Goal: Information Seeking & Learning: Learn about a topic

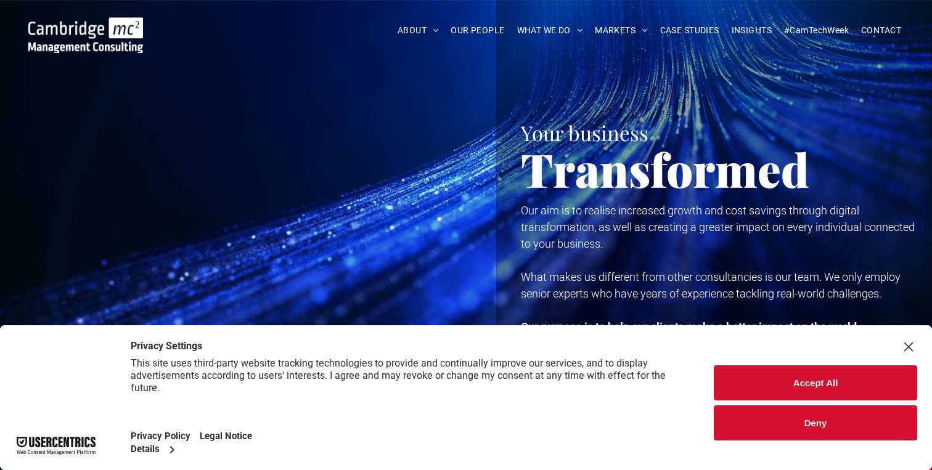
scroll to position [12, 0]
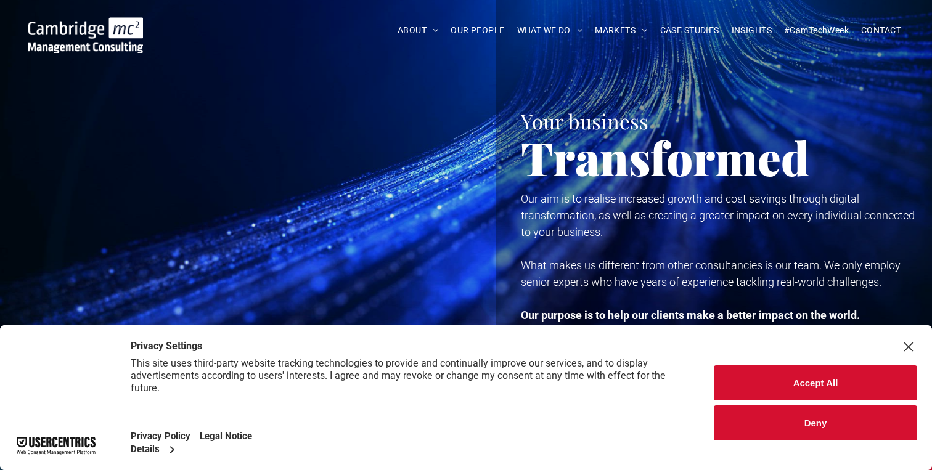
click at [809, 377] on button "Accept All" at bounding box center [815, 383] width 203 height 35
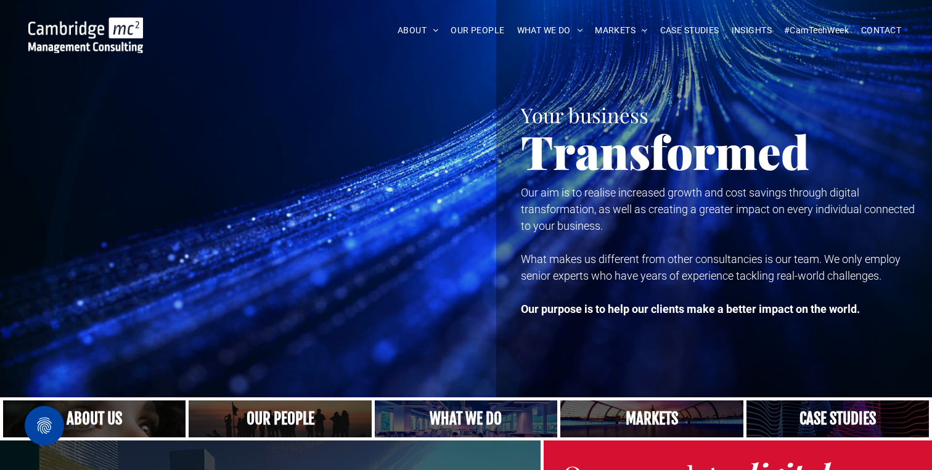
scroll to position [0, 0]
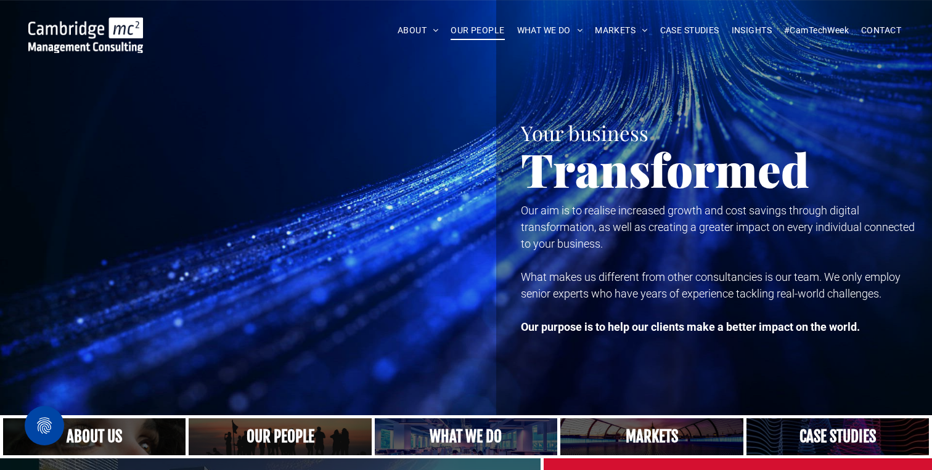
click at [483, 31] on span "OUR PEOPLE" at bounding box center [478, 30] width 54 height 19
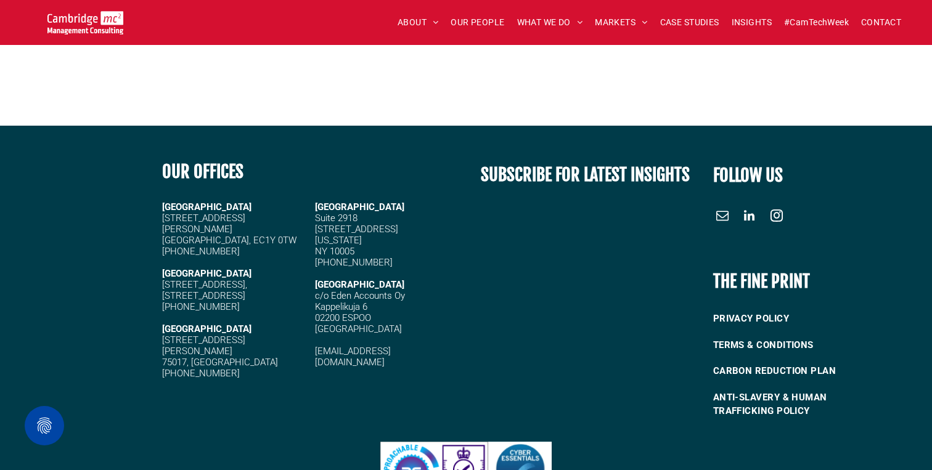
scroll to position [5274, 0]
click at [461, 23] on span "OUR PEOPLE" at bounding box center [478, 22] width 54 height 19
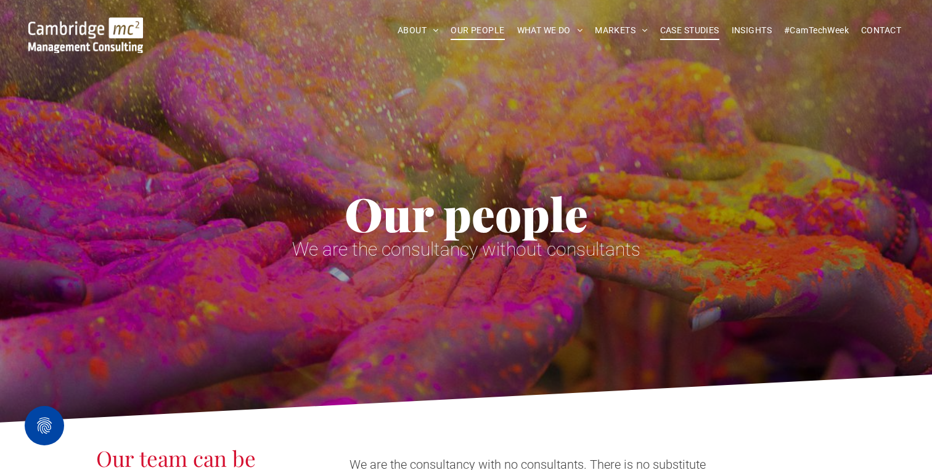
click at [670, 28] on span "CASE STUDIES" at bounding box center [689, 30] width 59 height 19
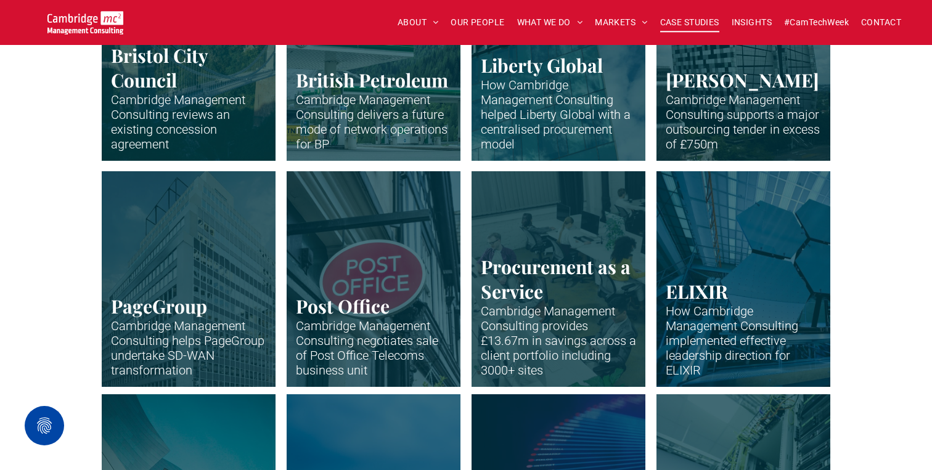
scroll to position [478, 0]
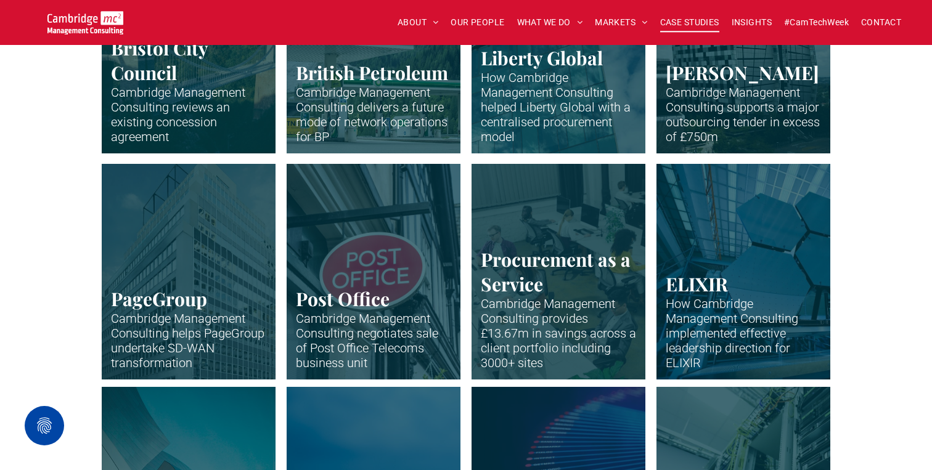
click at [226, 322] on link "Office building of PageGroup in Madison Avenue, New York" at bounding box center [189, 271] width 184 height 229
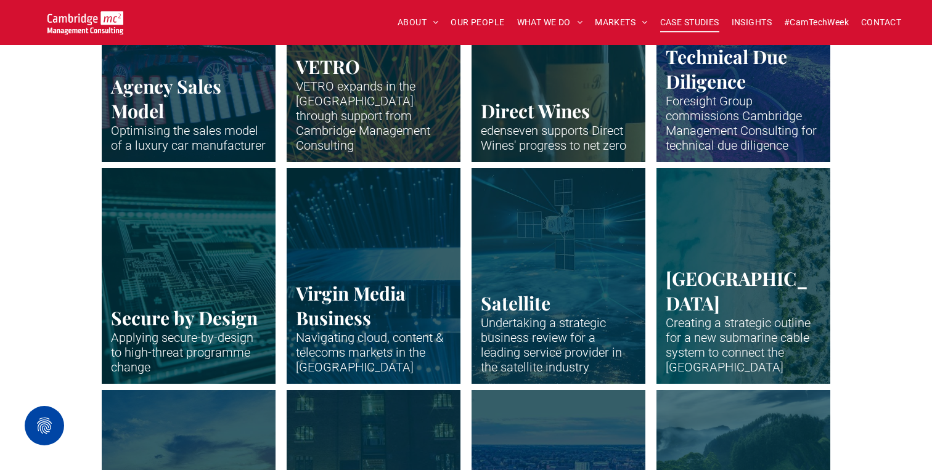
scroll to position [1577, 0]
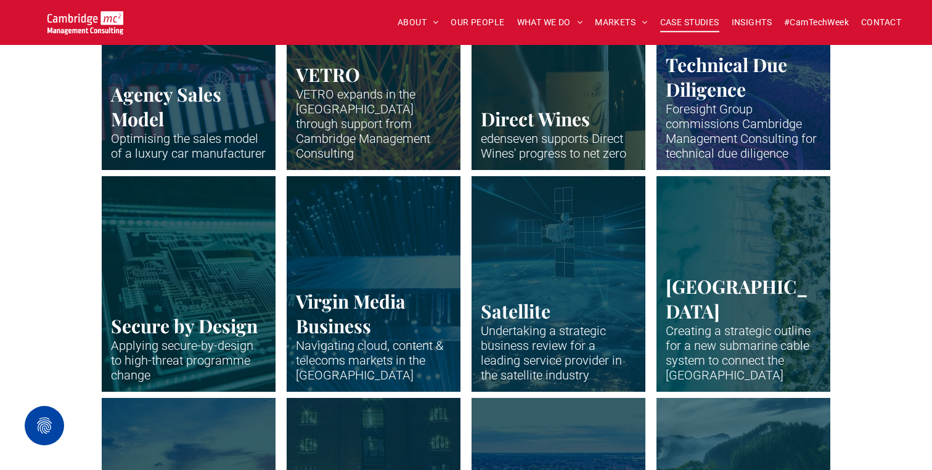
click at [203, 147] on link "Car surrounded by neon lights" at bounding box center [189, 62] width 184 height 229
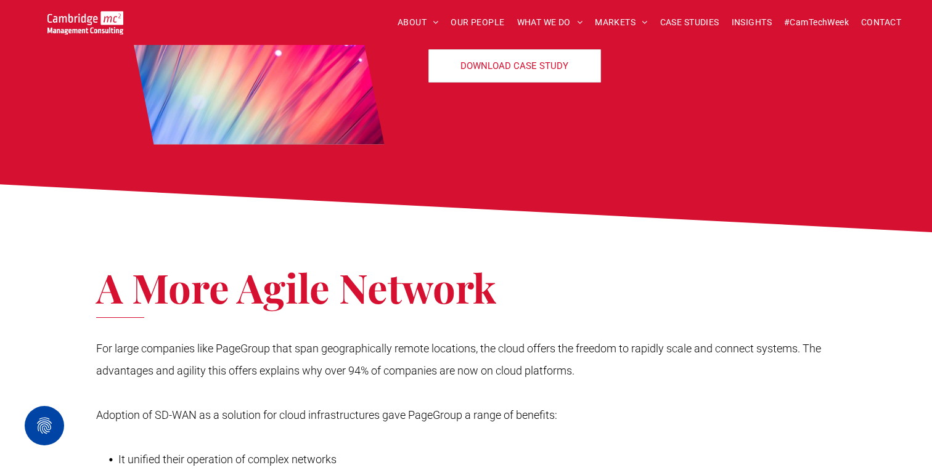
scroll to position [956, 0]
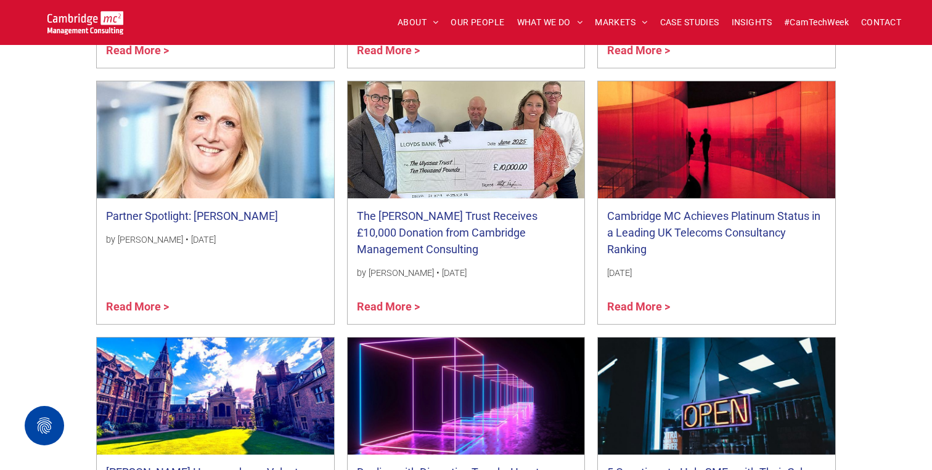
scroll to position [3566, 0]
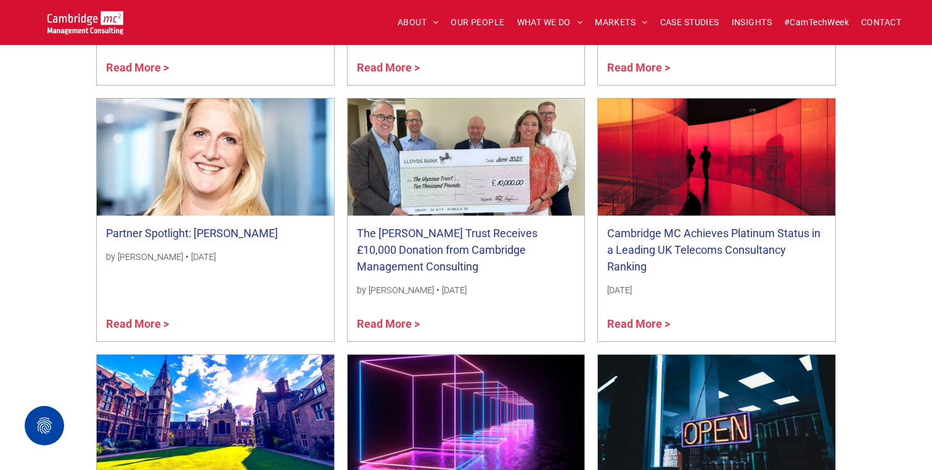
click at [198, 230] on link "Partner Spotlight: [PERSON_NAME]" at bounding box center [215, 233] width 219 height 17
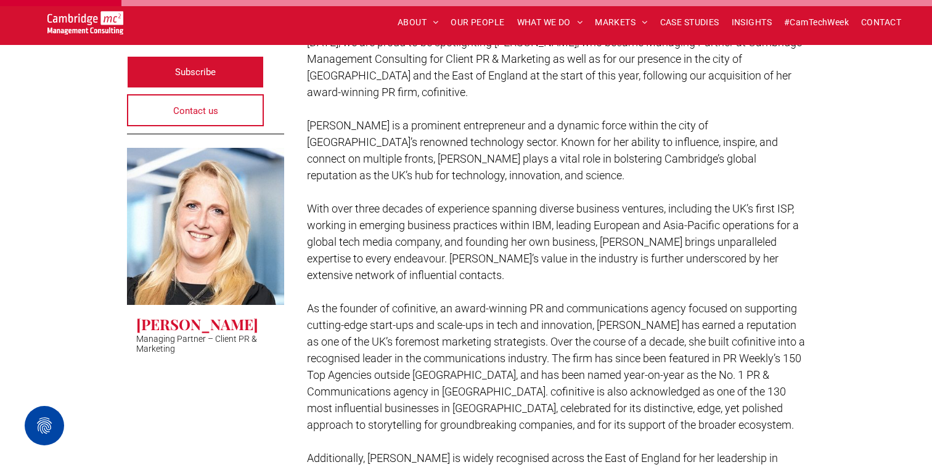
scroll to position [314, 0]
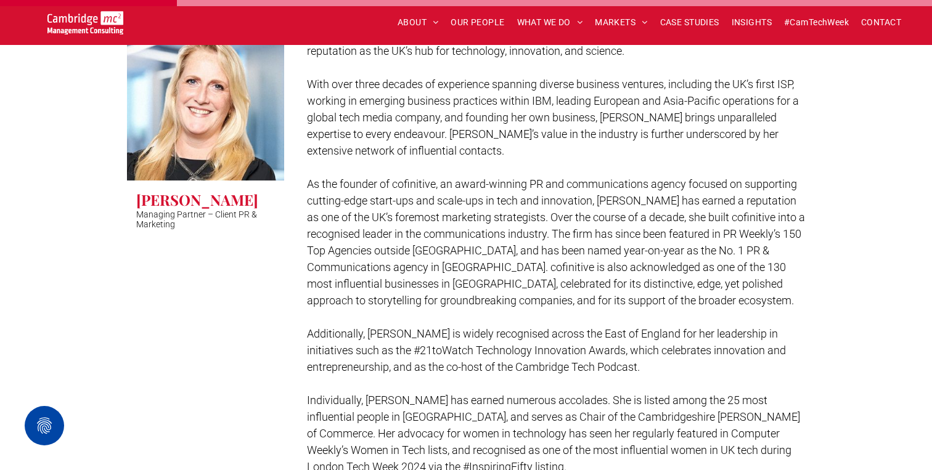
click at [198, 230] on div "Subscribe Contact us [PERSON_NAME] Managing Partner – Client PR & Marketing" at bounding box center [212, 359] width 170 height 920
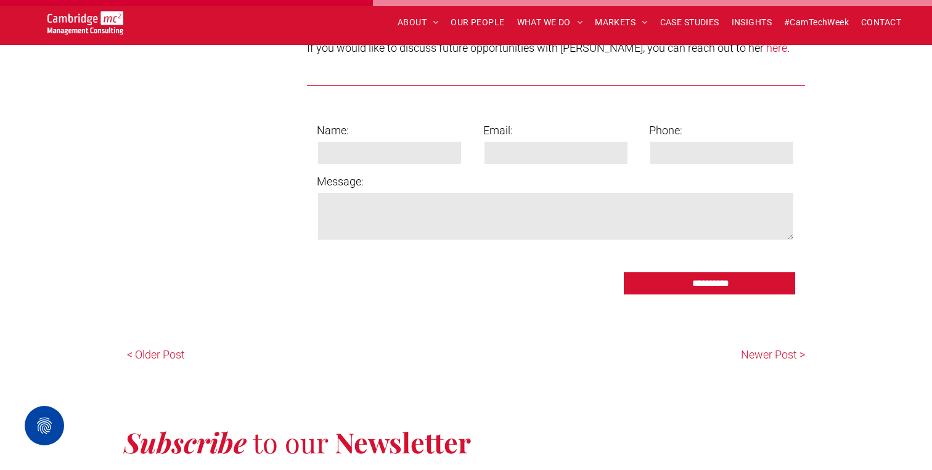
scroll to position [957, 0]
